Goal: Find contact information: Find contact information

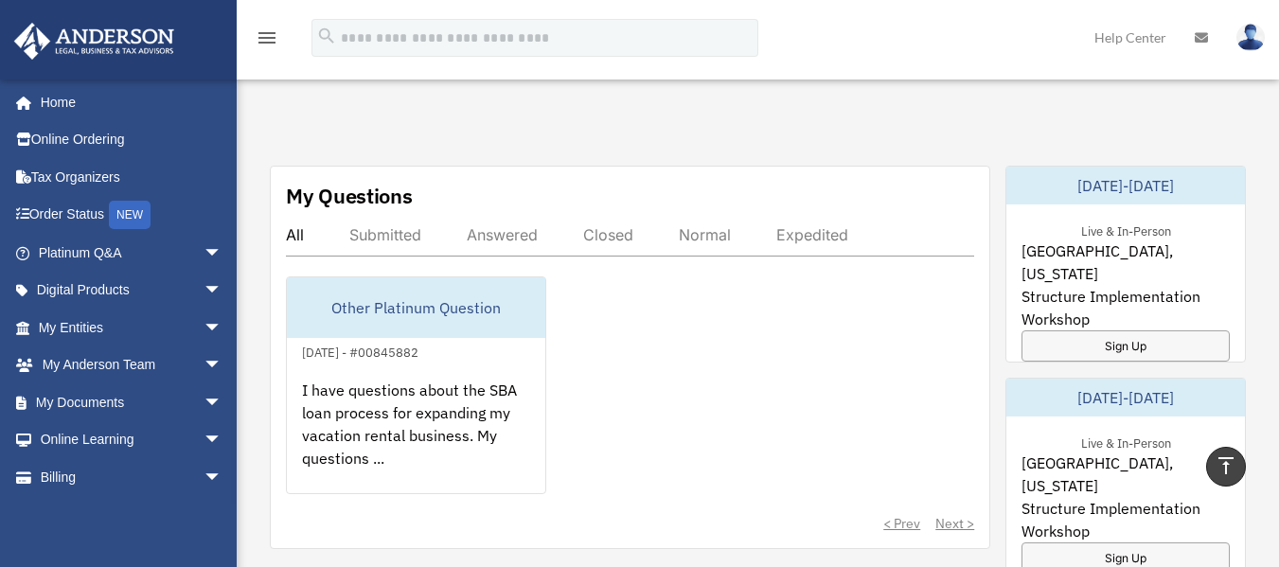
scroll to position [1025, 0]
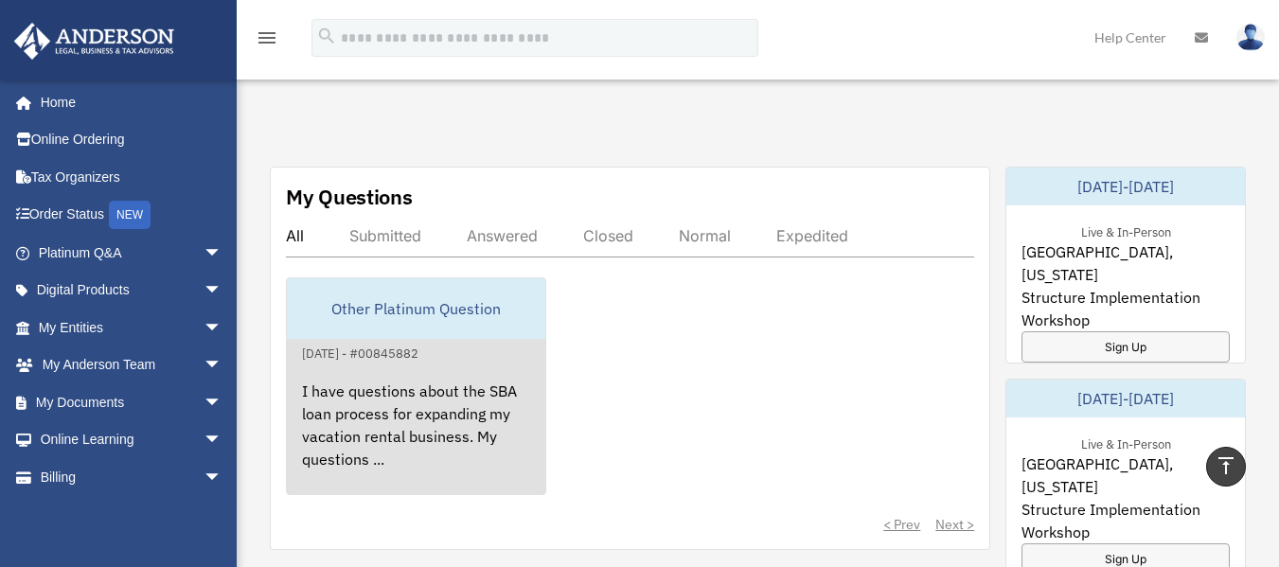
click at [466, 301] on div "Other Platinum Question" at bounding box center [416, 308] width 258 height 61
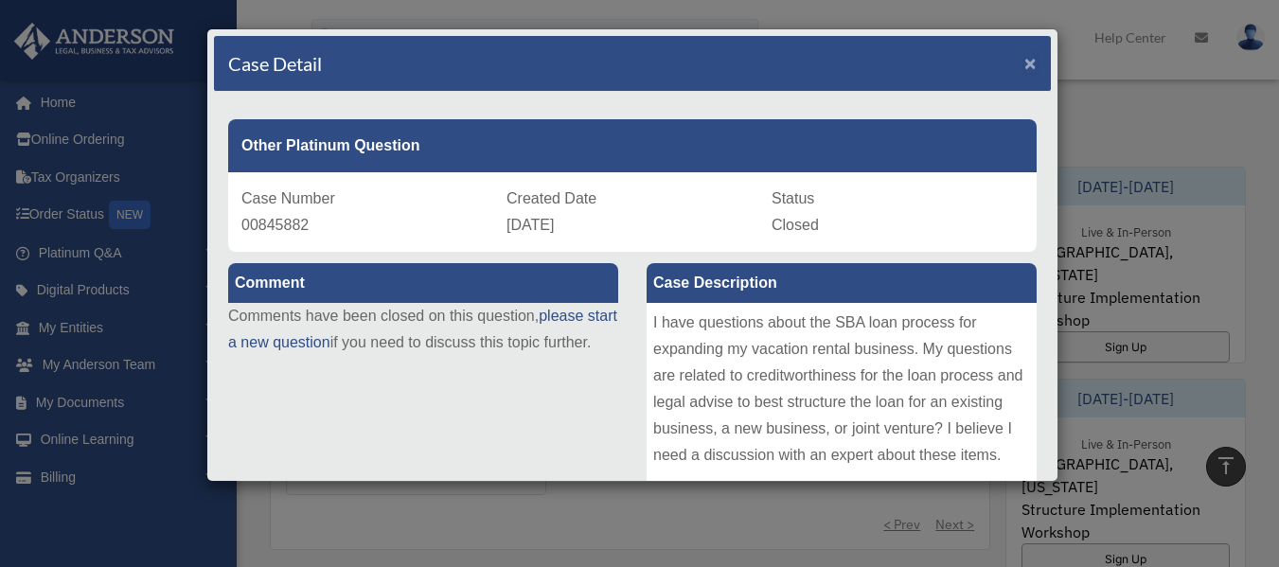
click at [1024, 60] on span "×" at bounding box center [1030, 63] width 12 height 22
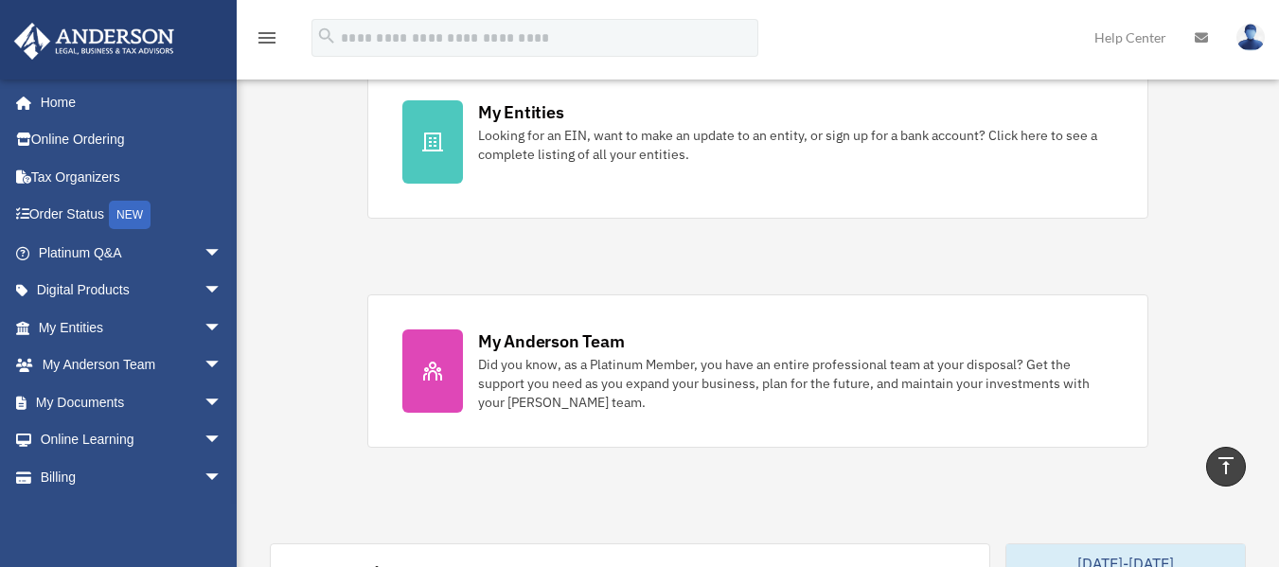
scroll to position [647, 0]
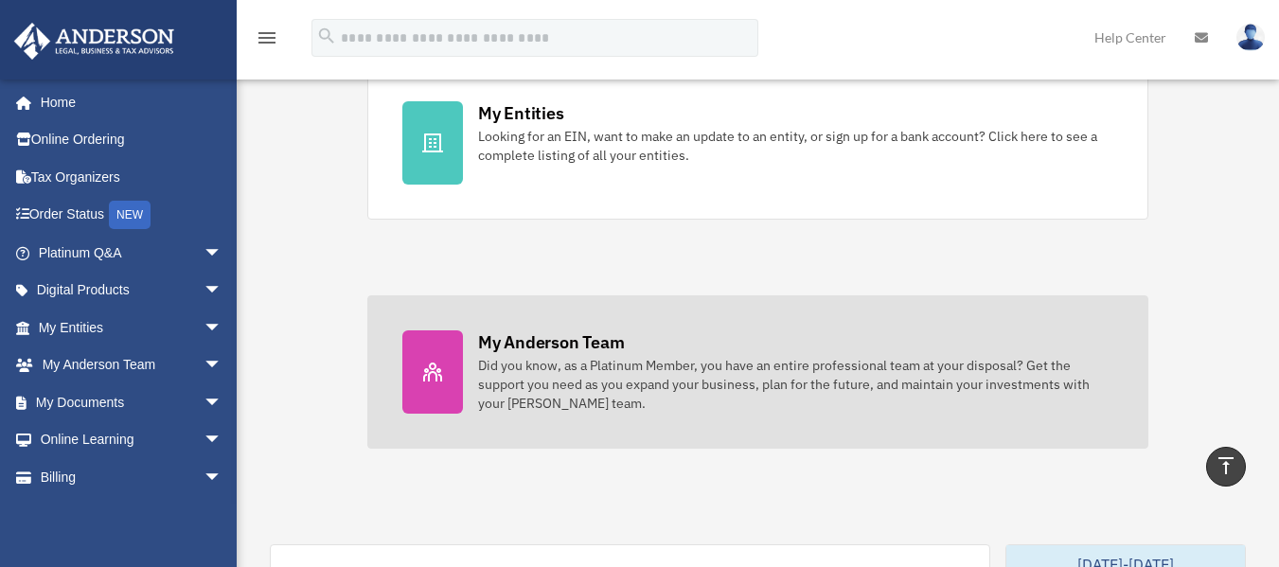
click at [748, 391] on div "Did you know, as a Platinum Member, you have an entire professional team at you…" at bounding box center [795, 384] width 635 height 57
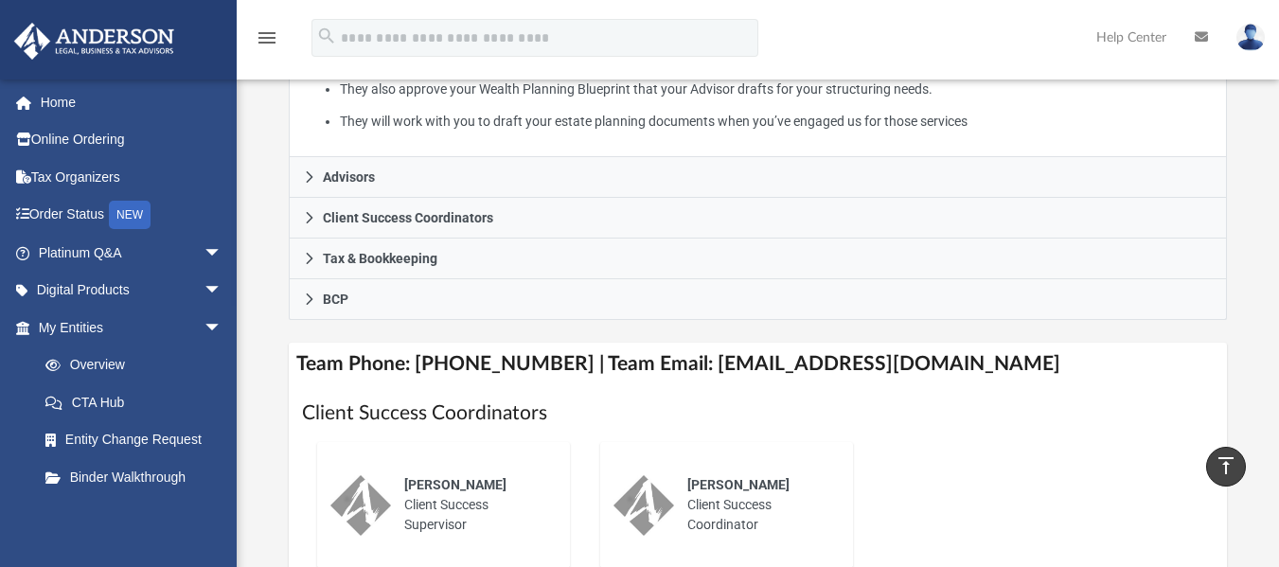
scroll to position [560, 0]
drag, startPoint x: 680, startPoint y: 339, endPoint x: 807, endPoint y: 344, distance: 127.9
drag, startPoint x: 807, startPoint y: 344, endPoint x: 701, endPoint y: 331, distance: 106.7
click at [701, 342] on h4 "Team Phone: (725) 208-3133 | Team Email: myteam@andersonadvisors.com" at bounding box center [758, 363] width 938 height 43
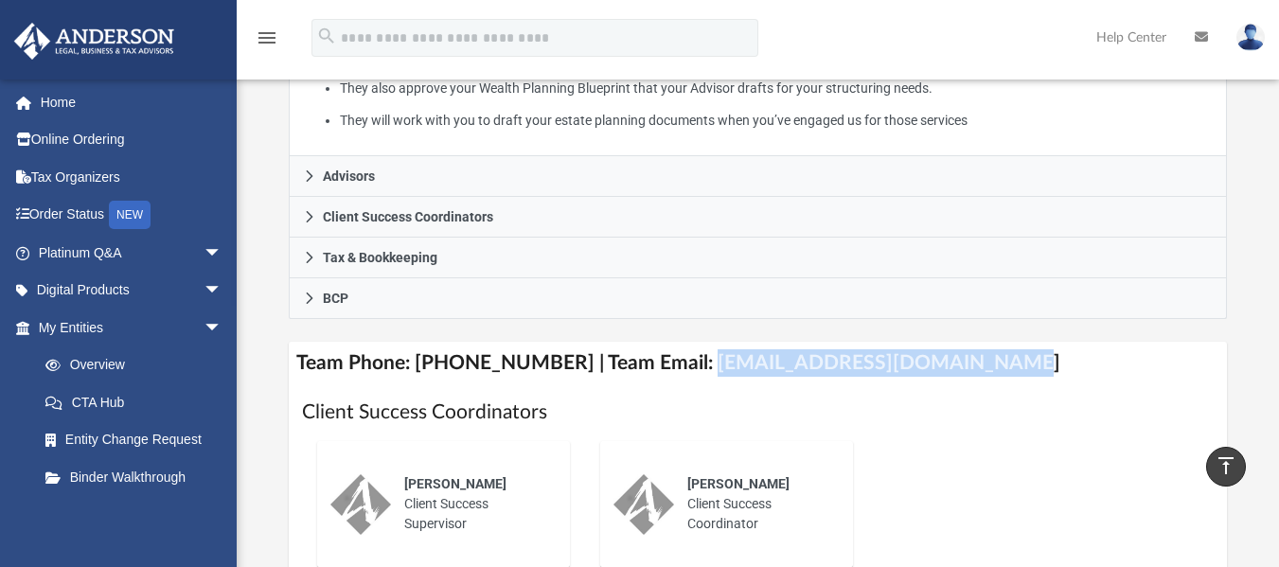
drag, startPoint x: 678, startPoint y: 332, endPoint x: 959, endPoint y: 339, distance: 281.2
click at [959, 342] on h4 "Team Phone: (725) 208-3133 | Team Email: myteam@andersonadvisors.com" at bounding box center [758, 363] width 938 height 43
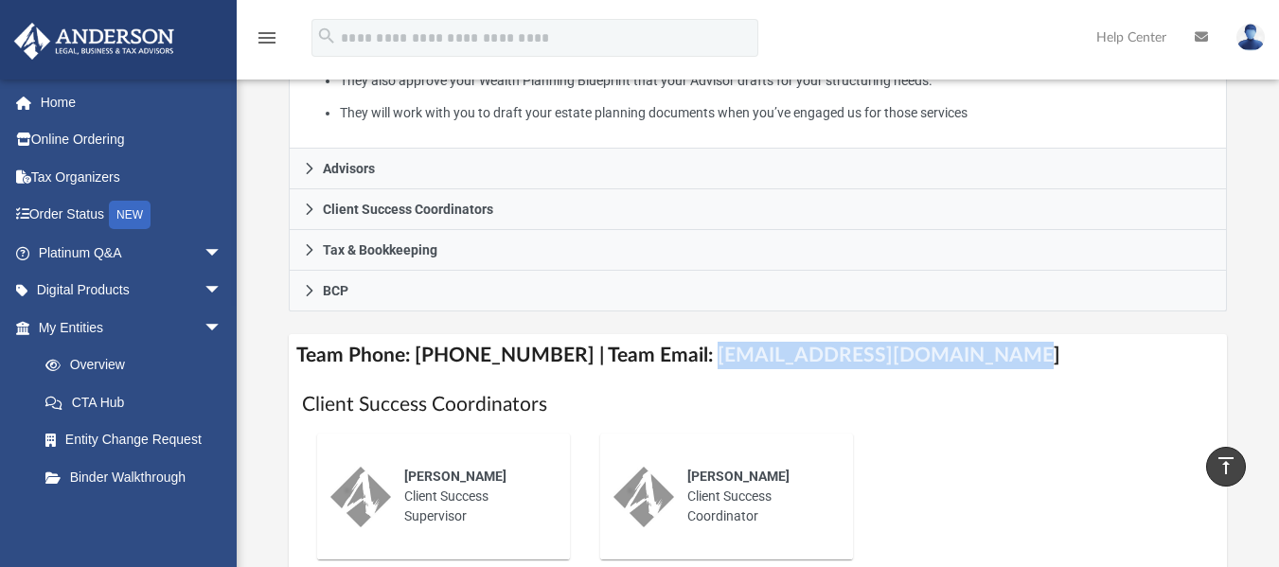
scroll to position [571, 0]
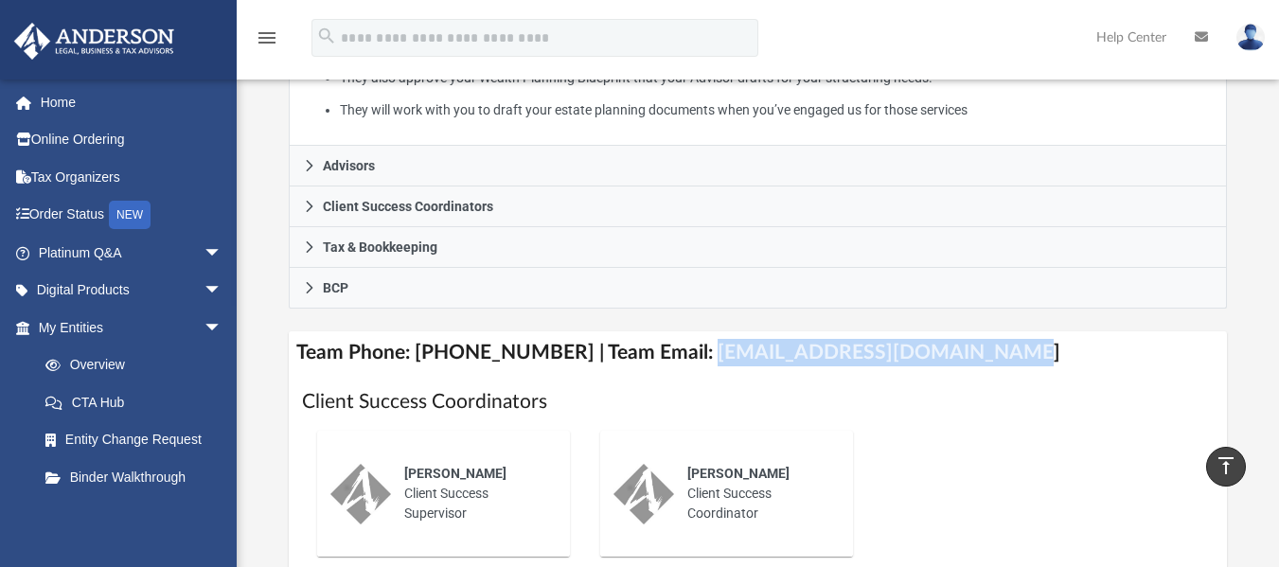
copy h4 "myteam@andersonadvisors.com"
